Goal: Find specific page/section: Find specific page/section

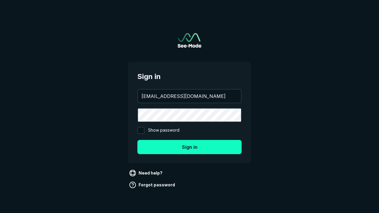
click at [190, 147] on button "Sign in" at bounding box center [189, 147] width 104 height 14
